Goal: Information Seeking & Learning: Learn about a topic

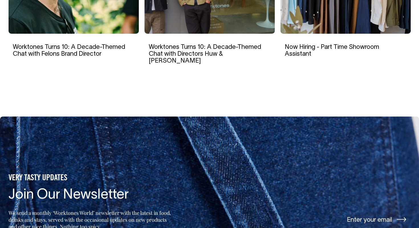
scroll to position [1076, 0]
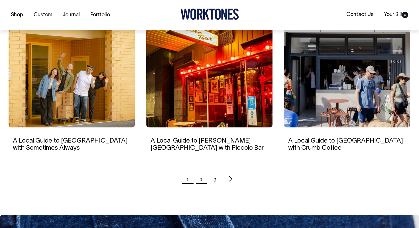
click at [202, 179] on link "2" at bounding box center [201, 178] width 3 height 14
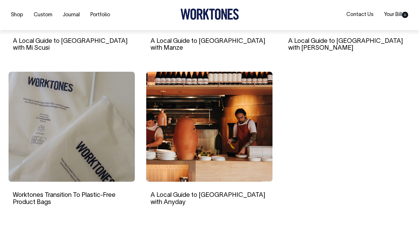
scroll to position [483, 0]
click at [314, 39] on link "A Local Guide to [GEOGRAPHIC_DATA] with [PERSON_NAME]" at bounding box center [345, 44] width 115 height 13
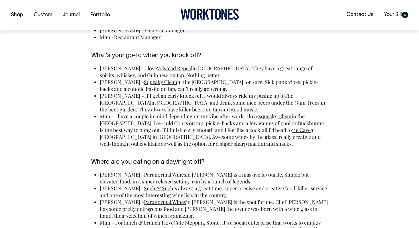
scroll to position [1490, 0]
